Goal: Book appointment/travel/reservation

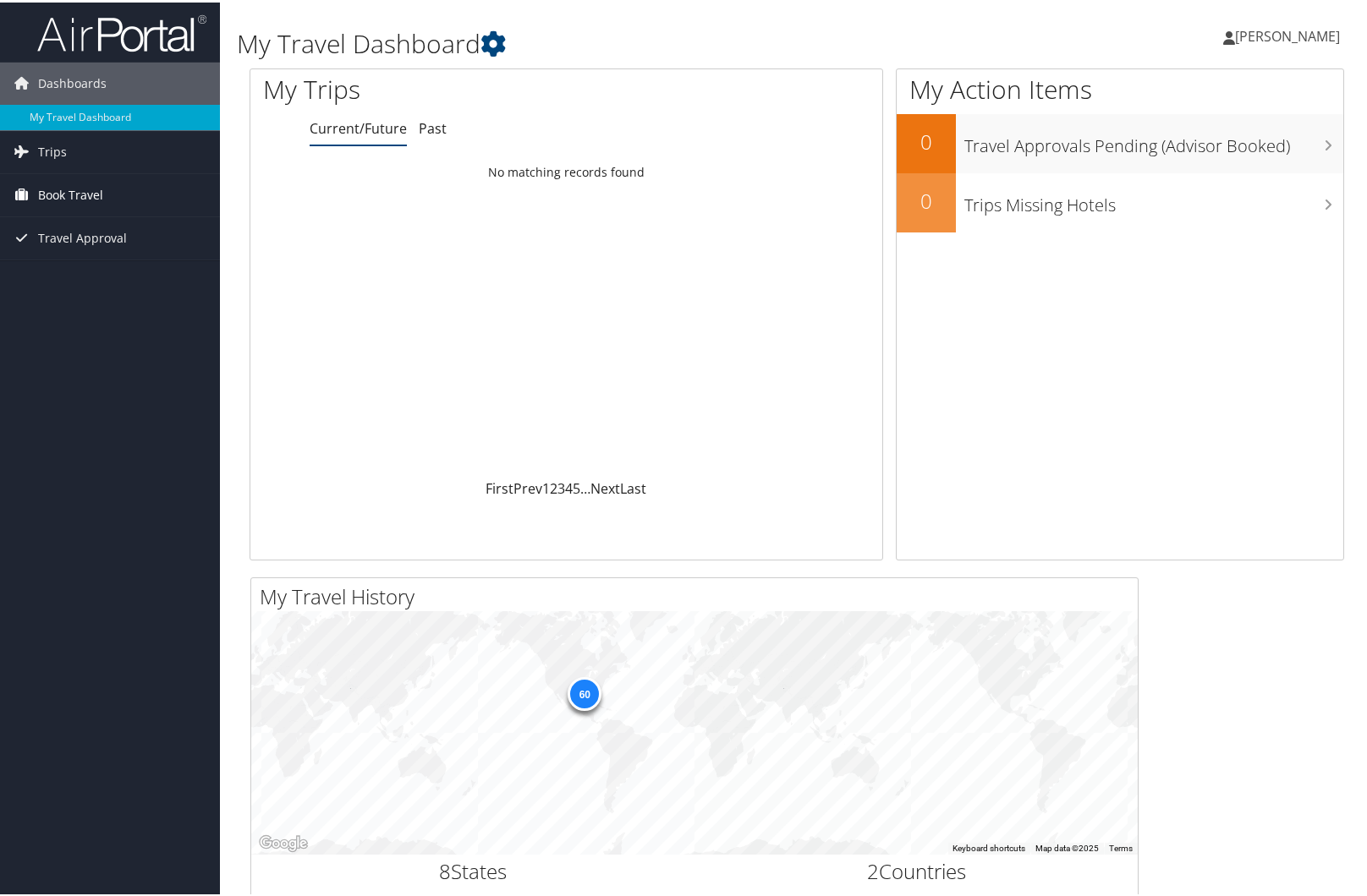
click at [54, 189] on span "Book Travel" at bounding box center [70, 193] width 65 height 43
click at [101, 256] on link "Book/Manage Online Trips" at bounding box center [109, 253] width 220 height 26
